Goal: Task Accomplishment & Management: Manage account settings

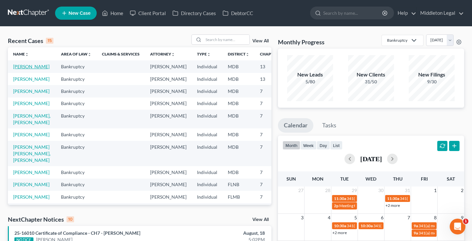
click at [21, 69] on link "[PERSON_NAME]" at bounding box center [31, 67] width 36 height 6
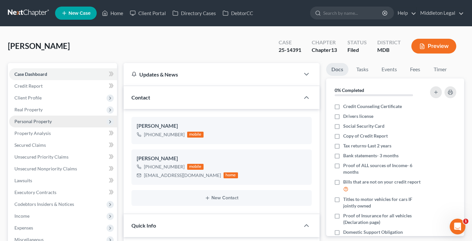
scroll to position [488, 0]
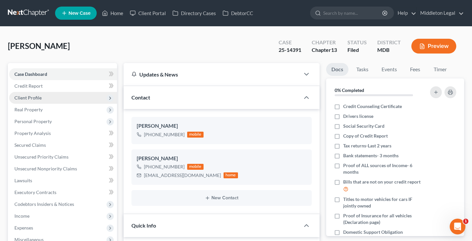
click at [30, 97] on span "Client Profile" at bounding box center [27, 98] width 27 height 6
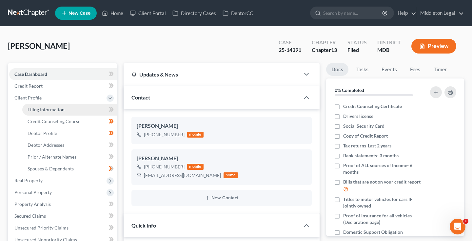
click at [46, 110] on span "Filing Information" at bounding box center [46, 110] width 37 height 6
select select "1"
select select "0"
select select "3"
select select "21"
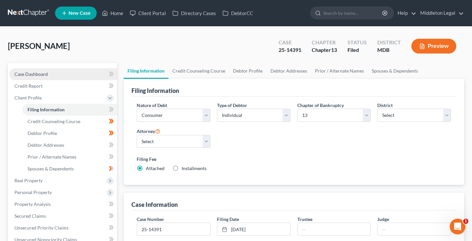
click at [41, 77] on link "Case Dashboard" at bounding box center [63, 74] width 108 height 12
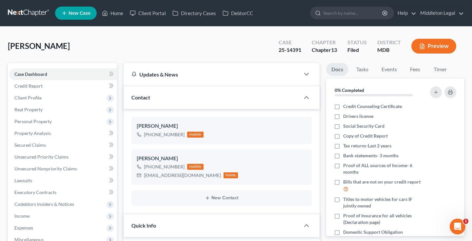
click at [30, 12] on link at bounding box center [29, 13] width 42 height 12
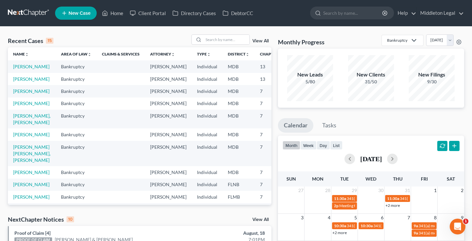
click at [258, 41] on link "View All" at bounding box center [260, 41] width 16 height 5
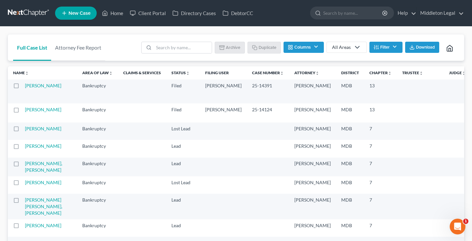
click at [397, 44] on button "Filter" at bounding box center [385, 47] width 33 height 11
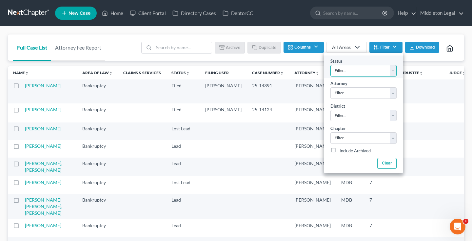
select select "1"
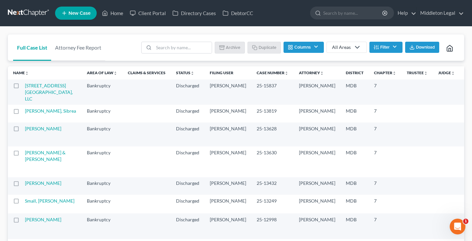
click at [426, 49] on span "Download" at bounding box center [425, 47] width 19 height 5
click at [28, 9] on link at bounding box center [29, 13] width 42 height 12
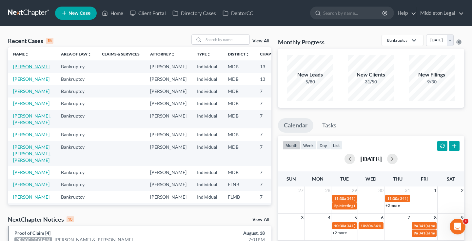
click at [22, 66] on link "[PERSON_NAME]" at bounding box center [31, 67] width 36 height 6
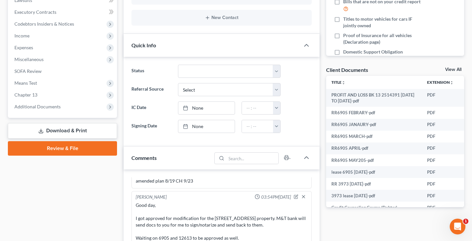
scroll to position [171, 0]
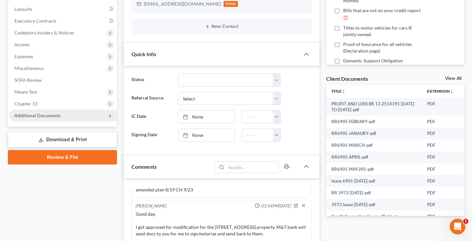
click at [62, 115] on span "Additional Documents" at bounding box center [63, 115] width 108 height 12
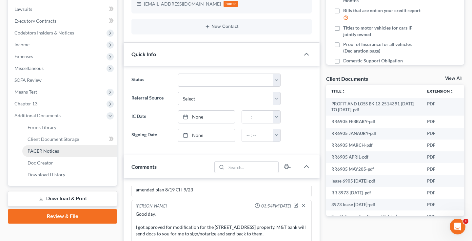
click at [52, 151] on span "PACER Notices" at bounding box center [43, 151] width 31 height 6
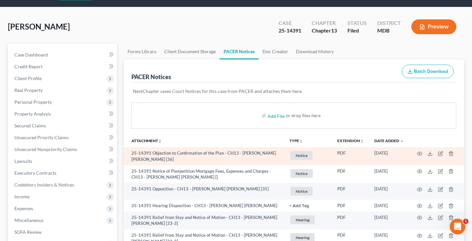
scroll to position [20, 0]
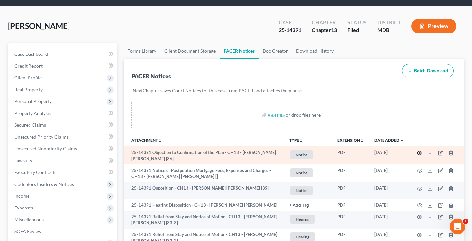
click at [418, 152] on icon "button" at bounding box center [419, 152] width 5 height 5
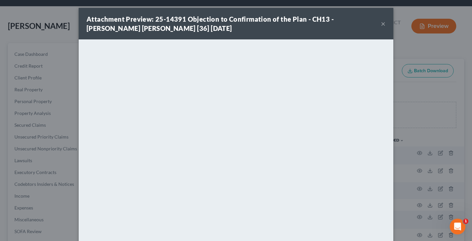
click at [383, 23] on button "×" at bounding box center [383, 24] width 5 height 8
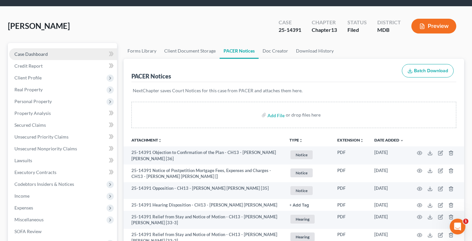
click at [36, 54] on span "Case Dashboard" at bounding box center [30, 54] width 33 height 6
select select "3"
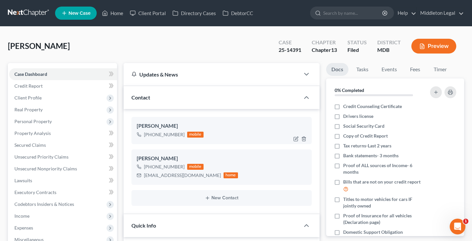
scroll to position [488, 0]
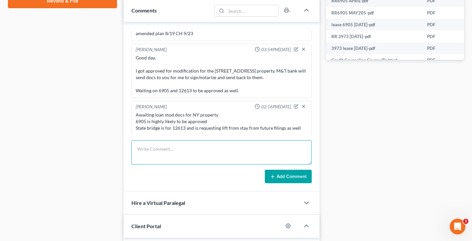
paste textarea "National Cooperative Bank, N.A"
type textarea "National Cooperative Bank, N.A"
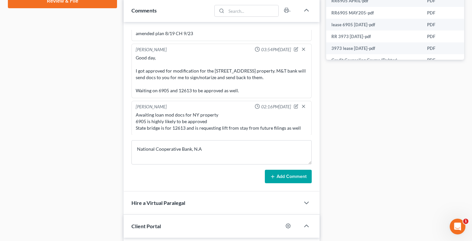
click at [283, 177] on button "Add Comment" at bounding box center [288, 176] width 47 height 14
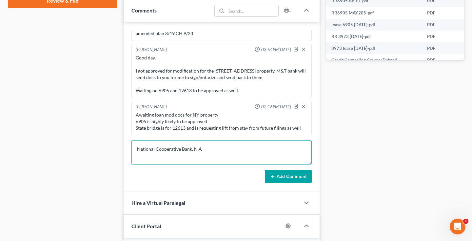
click at [215, 150] on textarea "National Cooperative Bank, N.A" at bounding box center [221, 152] width 180 height 24
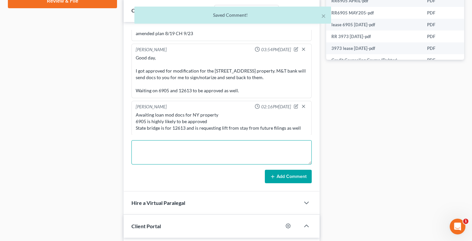
scroll to position [512, 0]
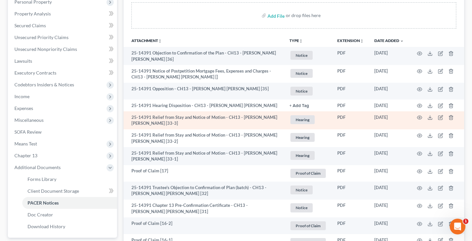
scroll to position [133, 0]
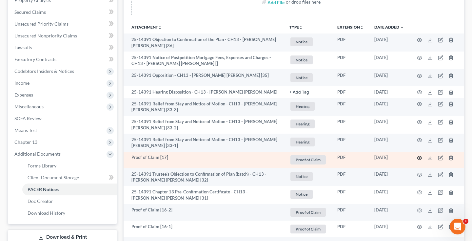
click at [420, 156] on icon "button" at bounding box center [419, 157] width 5 height 5
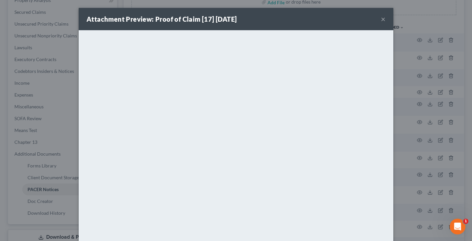
click at [384, 20] on button "×" at bounding box center [383, 19] width 5 height 8
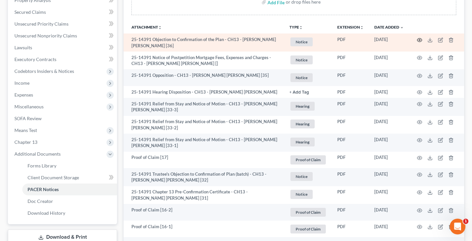
click at [421, 38] on icon "button" at bounding box center [419, 39] width 5 height 5
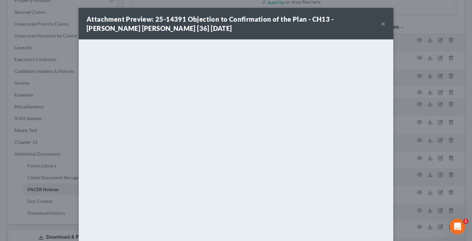
scroll to position [0, 0]
click at [384, 23] on button "×" at bounding box center [383, 24] width 5 height 8
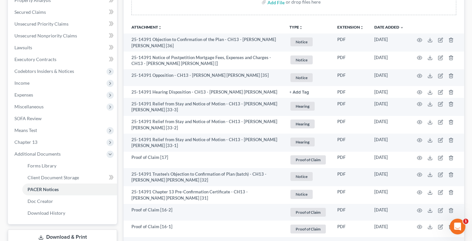
click at [382, 25] on link "Date Added unfold_more expand_more expand_less" at bounding box center [388, 27] width 29 height 5
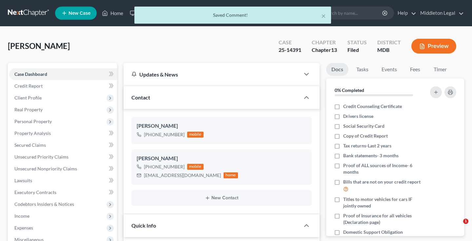
select select "3"
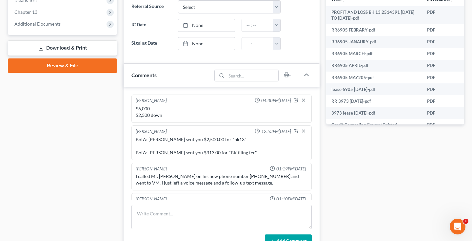
scroll to position [239, 0]
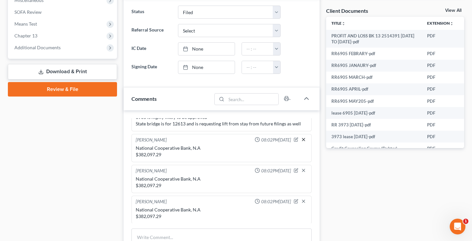
click at [304, 138] on icon "button" at bounding box center [303, 139] width 5 height 5
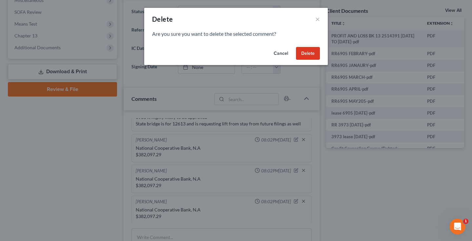
click at [310, 49] on button "Delete" at bounding box center [308, 53] width 24 height 13
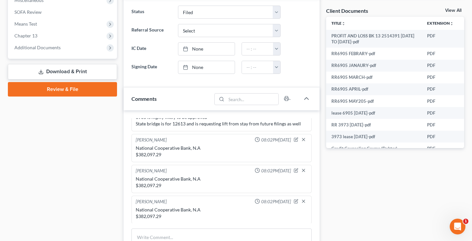
scroll to position [0, 0]
click at [305, 168] on icon "button" at bounding box center [303, 169] width 5 height 5
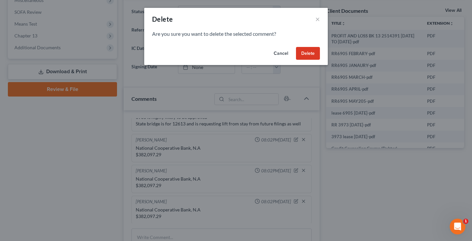
click at [305, 54] on button "Delete" at bounding box center [308, 53] width 24 height 13
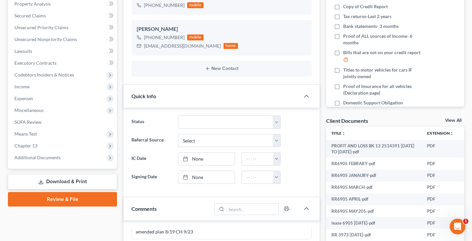
scroll to position [135, 0]
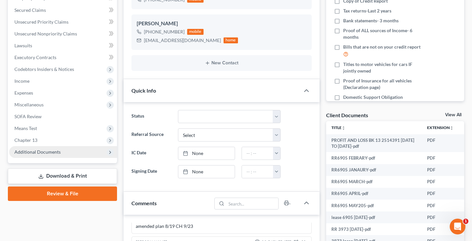
click at [35, 152] on span "Additional Documents" at bounding box center [37, 152] width 46 height 6
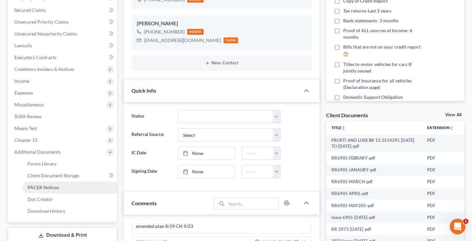
click at [31, 186] on span "PACER Notices" at bounding box center [43, 187] width 31 height 6
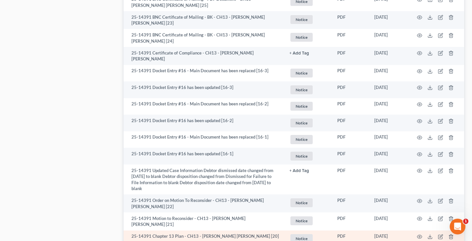
scroll to position [811, 0]
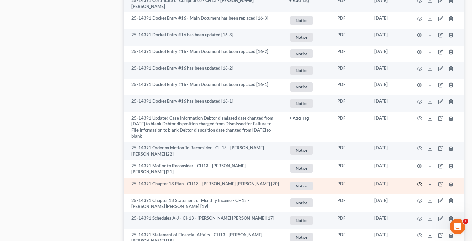
click at [420, 181] on icon "button" at bounding box center [419, 183] width 5 height 5
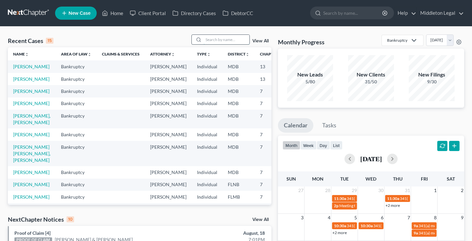
click at [228, 41] on input "search" at bounding box center [227, 40] width 46 height 10
type input "latrice"
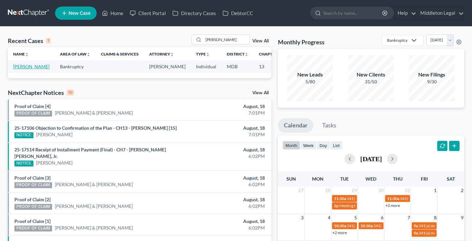
click at [25, 69] on link "[PERSON_NAME]" at bounding box center [31, 67] width 36 height 6
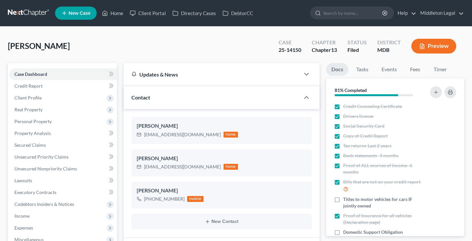
click at [24, 67] on div "Case Dashboard Payments Invoices Payments Payments Credit Report Client Profile…" at bounding box center [62, 180] width 109 height 235
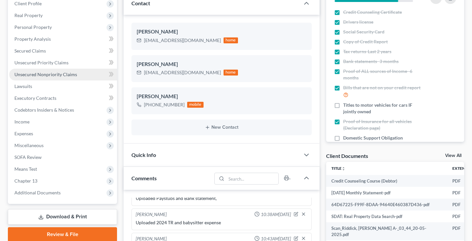
scroll to position [107, 0]
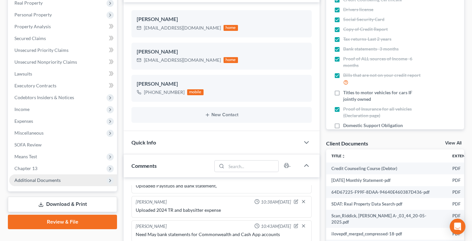
click at [35, 181] on span "Additional Documents" at bounding box center [37, 180] width 46 height 6
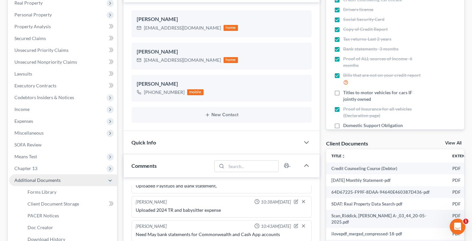
scroll to position [0, 0]
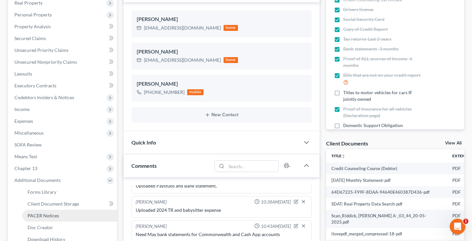
click at [38, 213] on span "PACER Notices" at bounding box center [43, 215] width 31 height 6
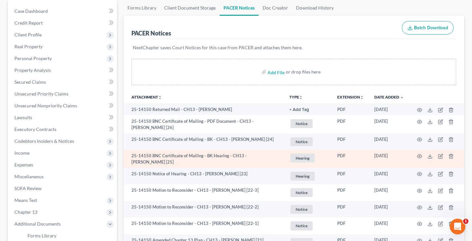
scroll to position [70, 0]
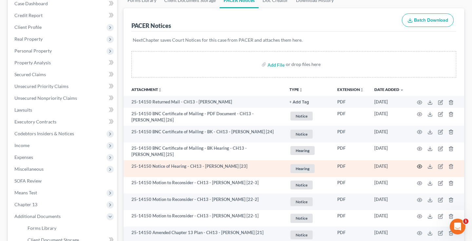
click at [420, 166] on circle "button" at bounding box center [419, 166] width 1 height 1
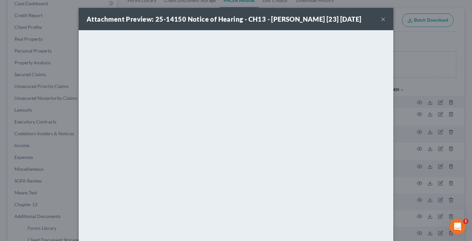
scroll to position [44, 0]
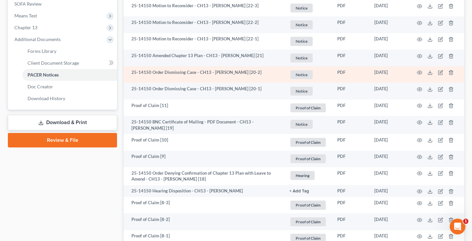
scroll to position [335, 0]
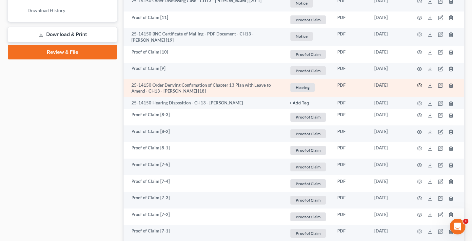
click at [419, 83] on icon "button" at bounding box center [419, 85] width 5 height 5
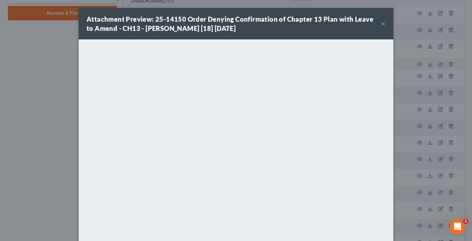
scroll to position [43, 0]
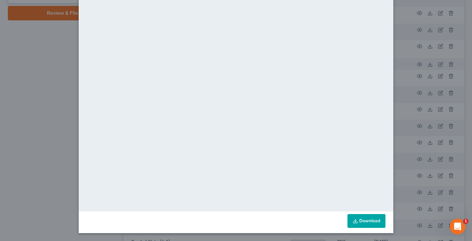
click at [362, 224] on link "Download" at bounding box center [366, 221] width 38 height 14
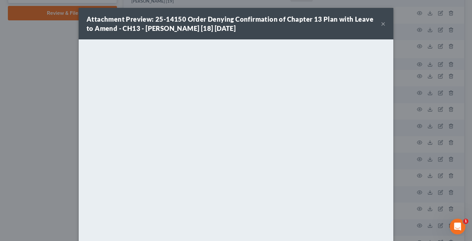
click at [383, 23] on button "×" at bounding box center [383, 24] width 5 height 8
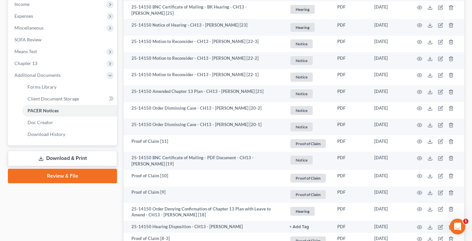
scroll to position [453, 0]
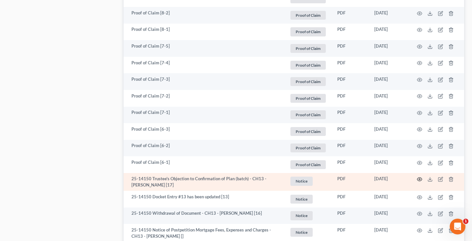
click at [419, 176] on icon "button" at bounding box center [419, 178] width 5 height 5
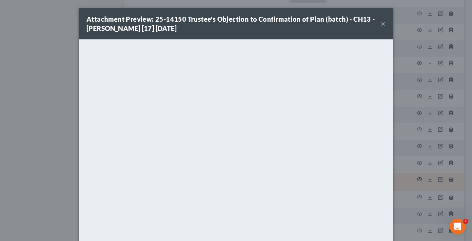
scroll to position [502, 0]
click at [384, 24] on button "×" at bounding box center [383, 24] width 5 height 8
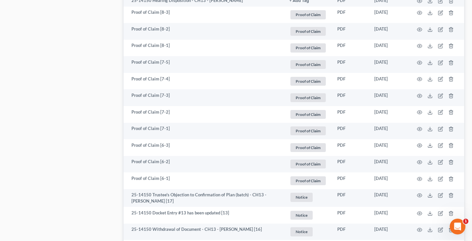
scroll to position [0, 0]
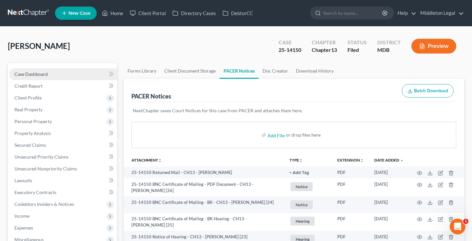
click at [54, 74] on link "Case Dashboard" at bounding box center [63, 74] width 108 height 12
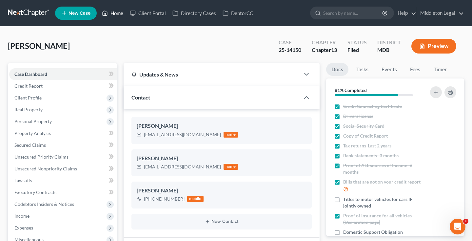
scroll to position [540, 0]
click at [36, 14] on link at bounding box center [29, 13] width 42 height 12
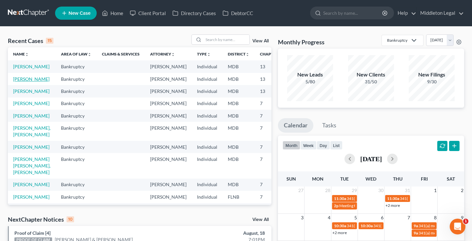
click at [26, 82] on link "[PERSON_NAME]" at bounding box center [31, 79] width 36 height 6
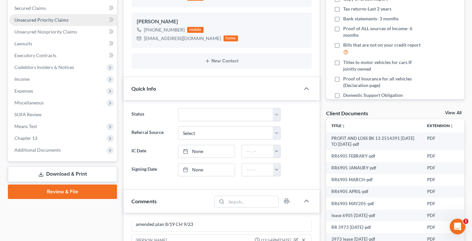
scroll to position [137, 0]
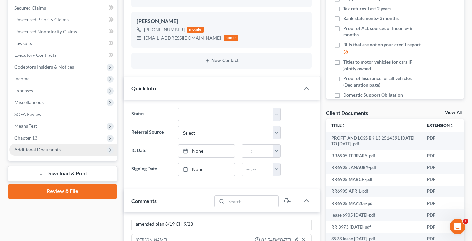
click at [45, 149] on span "Additional Documents" at bounding box center [37, 149] width 46 height 6
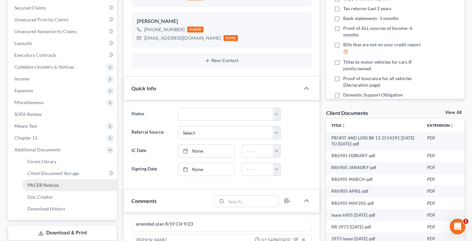
click at [41, 184] on span "PACER Notices" at bounding box center [43, 185] width 31 height 6
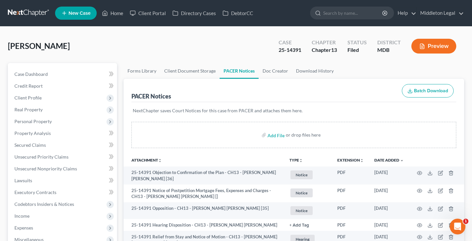
drag, startPoint x: 278, startPoint y: 49, endPoint x: 306, endPoint y: 52, distance: 27.7
click at [306, 52] on div "Case 25-14391" at bounding box center [289, 46] width 33 height 19
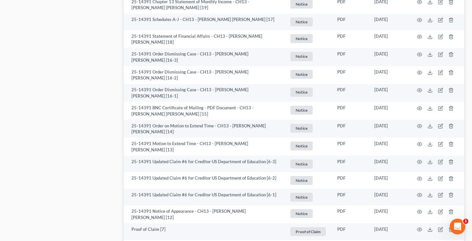
scroll to position [1245, 0]
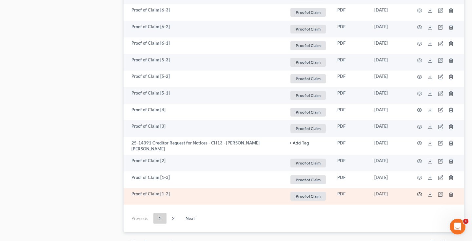
click at [421, 191] on icon "button" at bounding box center [419, 193] width 5 height 5
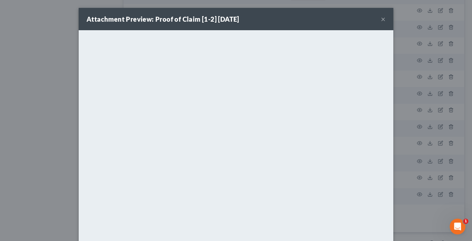
click at [382, 20] on button "×" at bounding box center [383, 19] width 5 height 8
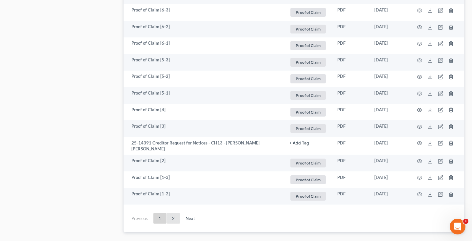
click at [170, 213] on link "2" at bounding box center [173, 218] width 13 height 10
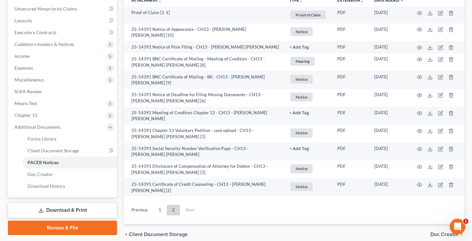
scroll to position [0, 0]
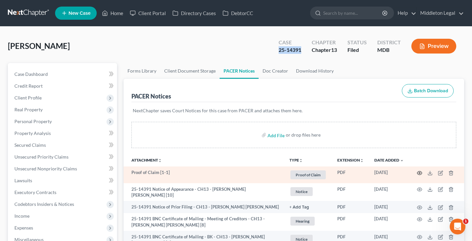
click at [420, 172] on icon "button" at bounding box center [419, 172] width 5 height 5
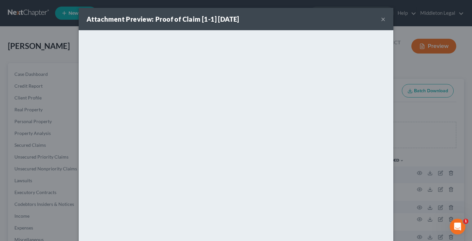
click at [382, 20] on button "×" at bounding box center [383, 19] width 5 height 8
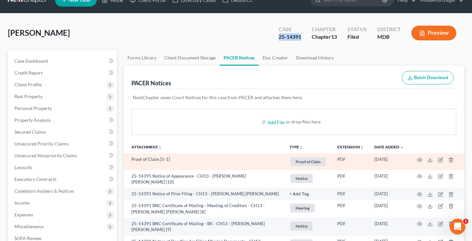
scroll to position [3, 0]
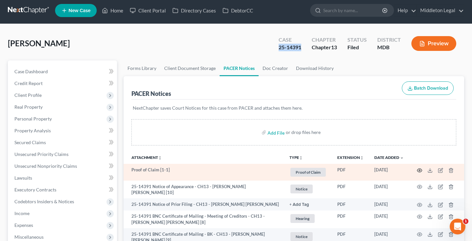
click at [421, 169] on icon "button" at bounding box center [419, 169] width 5 height 5
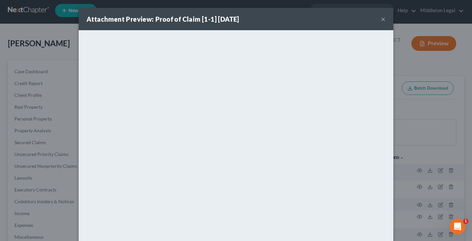
click at [384, 21] on button "×" at bounding box center [383, 19] width 5 height 8
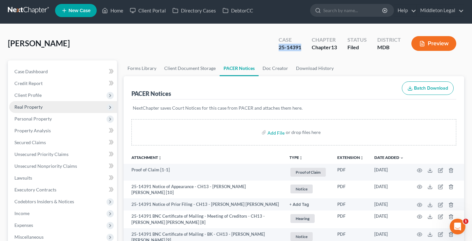
click at [19, 109] on span "Real Property" at bounding box center [28, 107] width 28 height 6
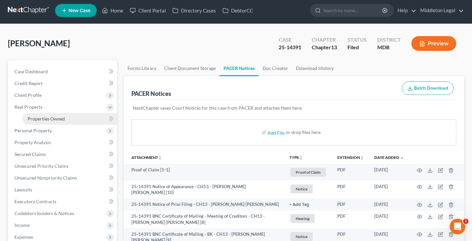
click at [41, 122] on link "Properties Owned" at bounding box center [69, 119] width 95 height 12
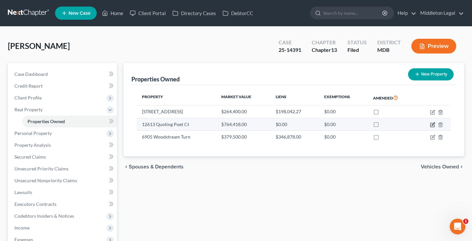
click at [432, 125] on icon "button" at bounding box center [433, 123] width 3 height 3
select select "21"
select select "3"
select select "5"
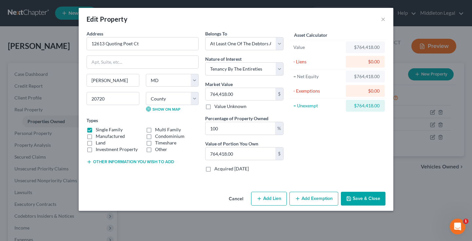
click at [234, 197] on button "Cancel" at bounding box center [236, 198] width 25 height 13
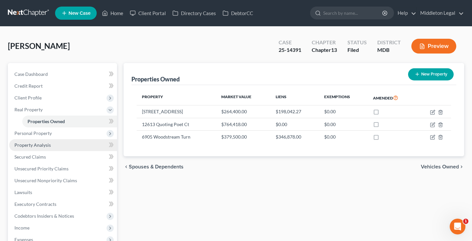
click at [33, 146] on span "Property Analysis" at bounding box center [32, 145] width 36 height 6
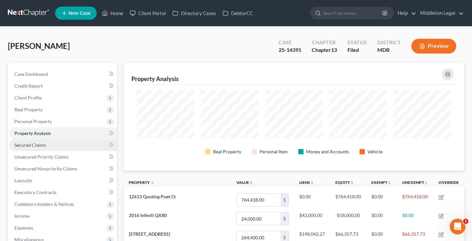
scroll to position [107, 341]
click at [33, 146] on span "Secured Claims" at bounding box center [29, 145] width 31 height 6
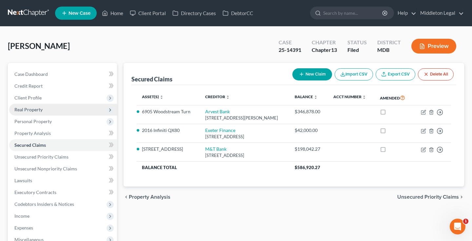
click at [29, 110] on span "Real Property" at bounding box center [28, 110] width 28 height 6
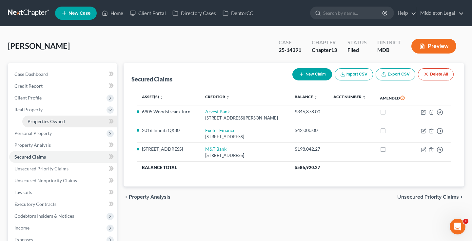
click at [34, 119] on span "Properties Owned" at bounding box center [46, 121] width 37 height 6
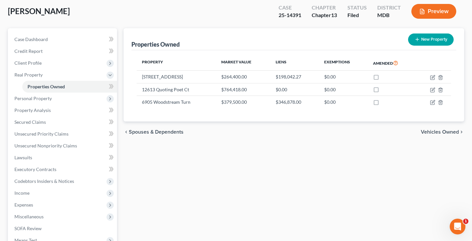
scroll to position [131, 0]
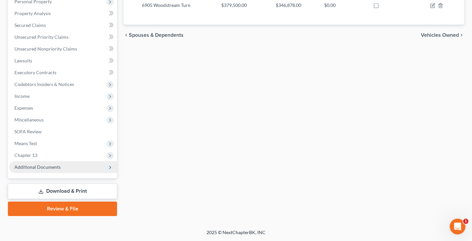
click at [47, 169] on span "Additional Documents" at bounding box center [37, 167] width 46 height 6
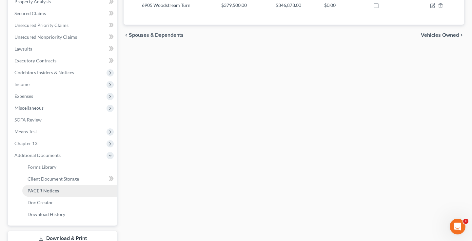
click at [47, 188] on span "PACER Notices" at bounding box center [43, 190] width 31 height 6
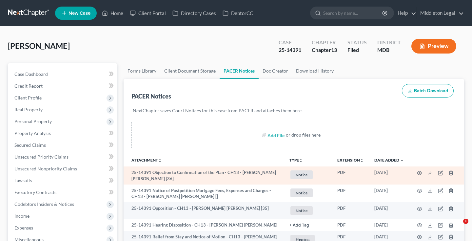
scroll to position [85, 0]
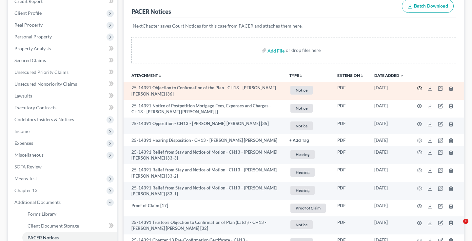
click at [419, 86] on icon "button" at bounding box center [419, 88] width 5 height 5
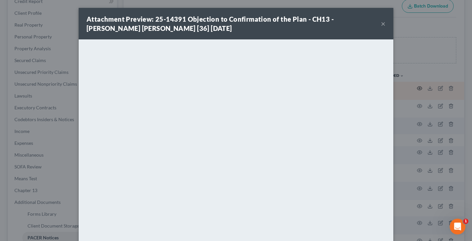
scroll to position [0, 0]
click at [382, 23] on button "×" at bounding box center [383, 24] width 5 height 8
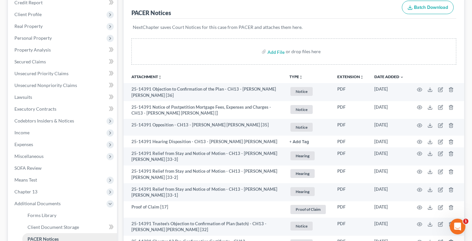
scroll to position [170, 0]
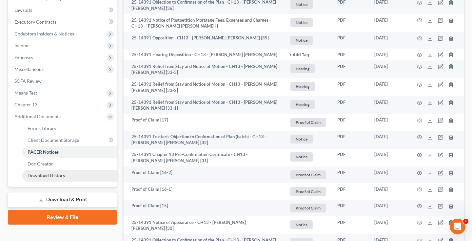
click at [60, 177] on span "Download History" at bounding box center [47, 175] width 38 height 6
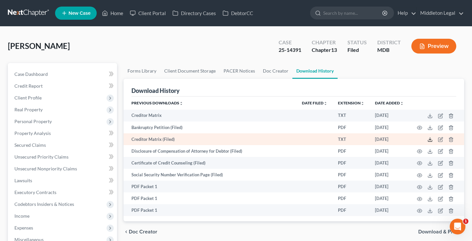
click at [430, 139] on line at bounding box center [430, 138] width 0 height 3
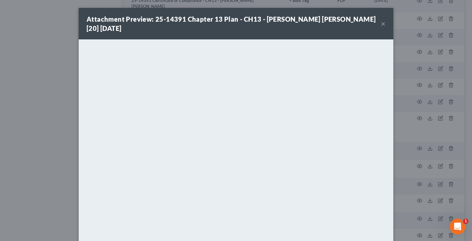
click at [382, 24] on button "×" at bounding box center [383, 24] width 5 height 8
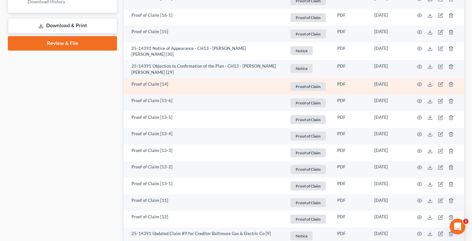
scroll to position [353, 0]
